Goal: Entertainment & Leisure: Consume media (video, audio)

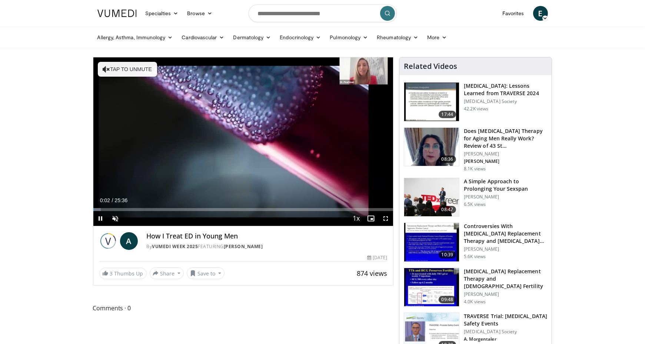
click at [106, 66] on icon "Video Player" at bounding box center [106, 69] width 7 height 7
click at [107, 208] on div "Loaded : 3.87% 00:12 01:10" at bounding box center [243, 209] width 300 height 3
click at [157, 209] on div "Loaded : 18.08% 03:33 05:33" at bounding box center [243, 209] width 300 height 3
click at [178, 208] on div "Loaded : 25.83% 05:35 07:13" at bounding box center [243, 209] width 300 height 3
click at [204, 209] on div "Loaded : 32.28% 07:16 09:26" at bounding box center [243, 209] width 300 height 3
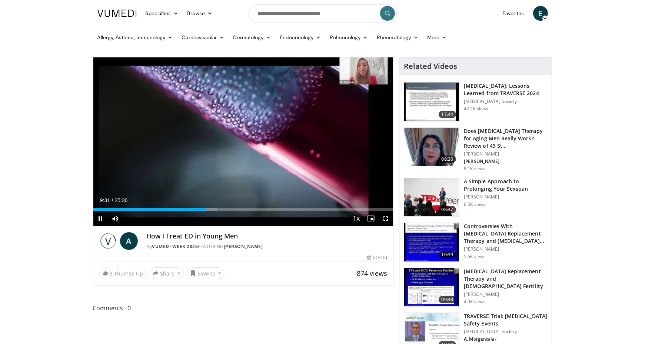
click at [221, 207] on div "Loaded : 41.32% 09:31 10:55" at bounding box center [243, 207] width 300 height 7
